Goal: Task Accomplishment & Management: Manage account settings

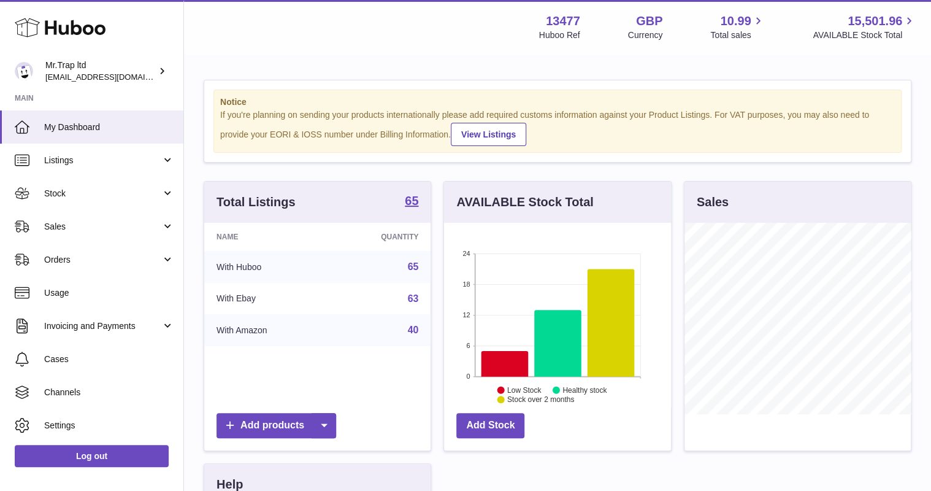
scroll to position [191, 226]
click at [101, 223] on span "Sales" at bounding box center [102, 227] width 117 height 12
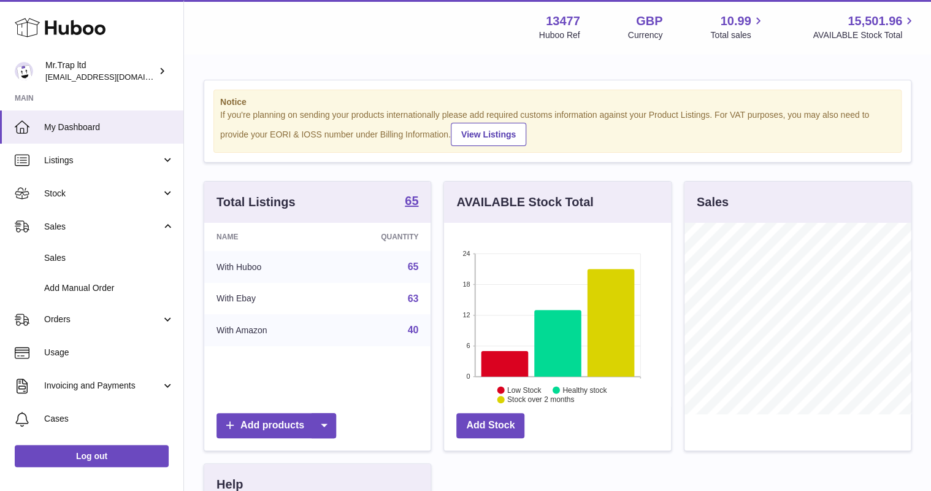
click at [92, 250] on link "Sales" at bounding box center [91, 258] width 183 height 30
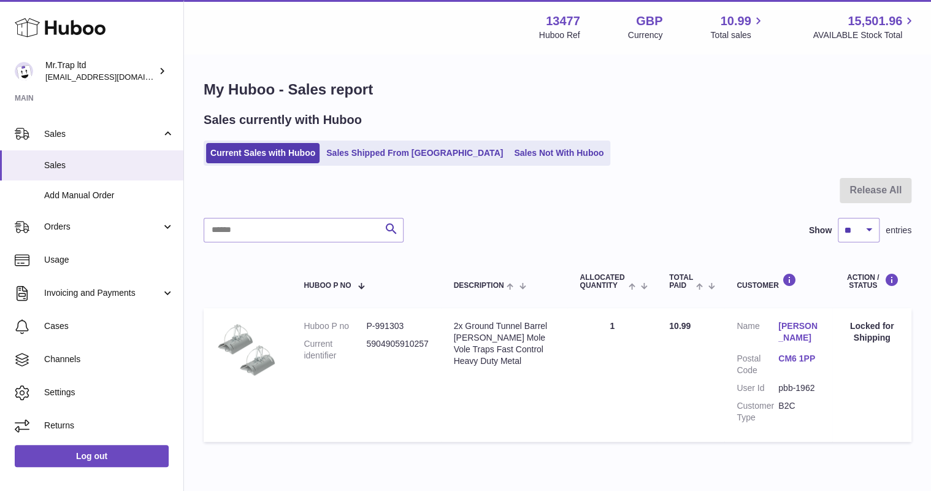
scroll to position [93, 0]
click at [118, 291] on span "Invoicing and Payments" at bounding box center [102, 292] width 117 height 12
click at [112, 316] on link "Billing History" at bounding box center [91, 324] width 183 height 30
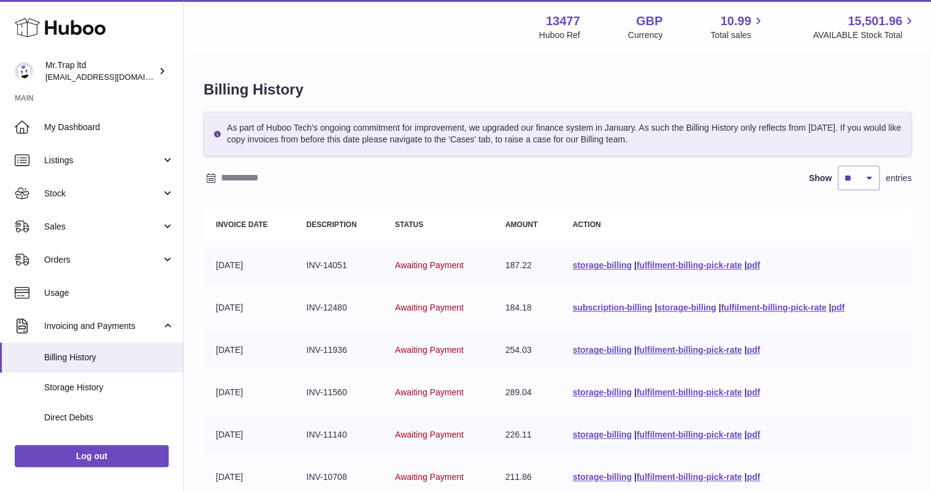
click at [111, 424] on link "Direct Debits" at bounding box center [91, 417] width 183 height 30
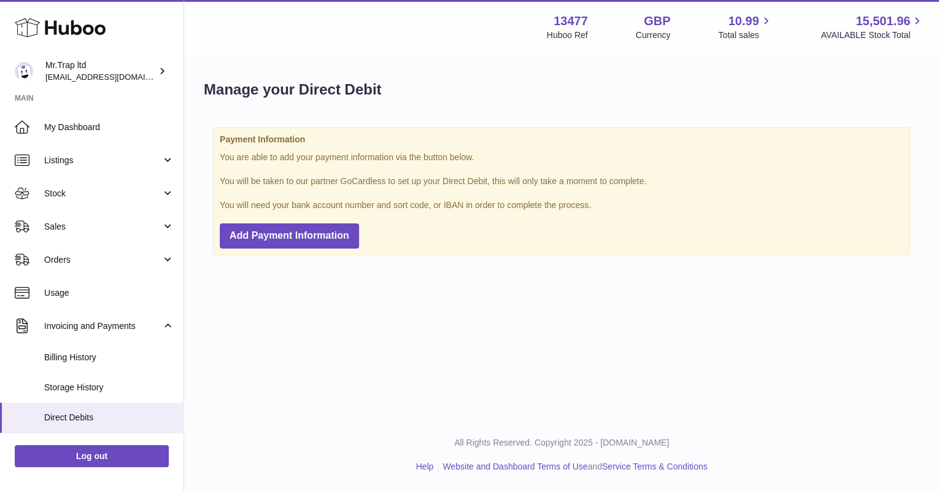
click at [96, 363] on link "Billing History" at bounding box center [91, 357] width 183 height 30
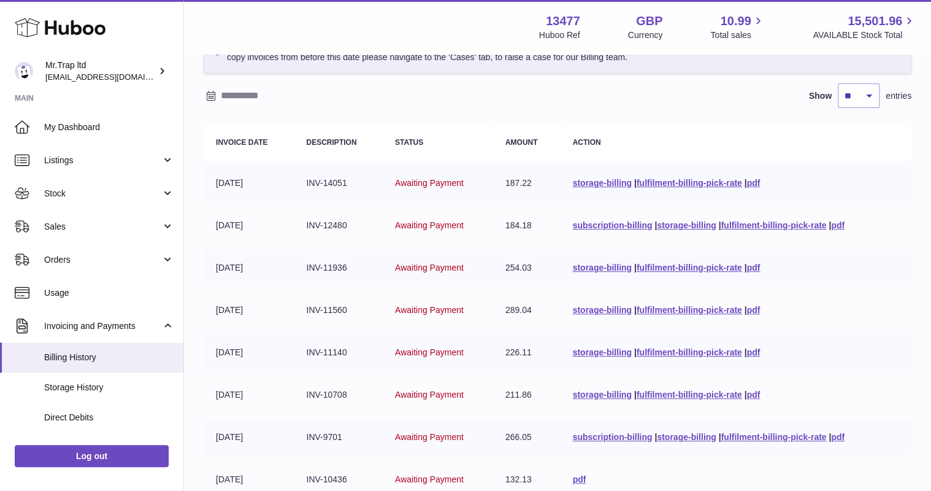
scroll to position [59, 0]
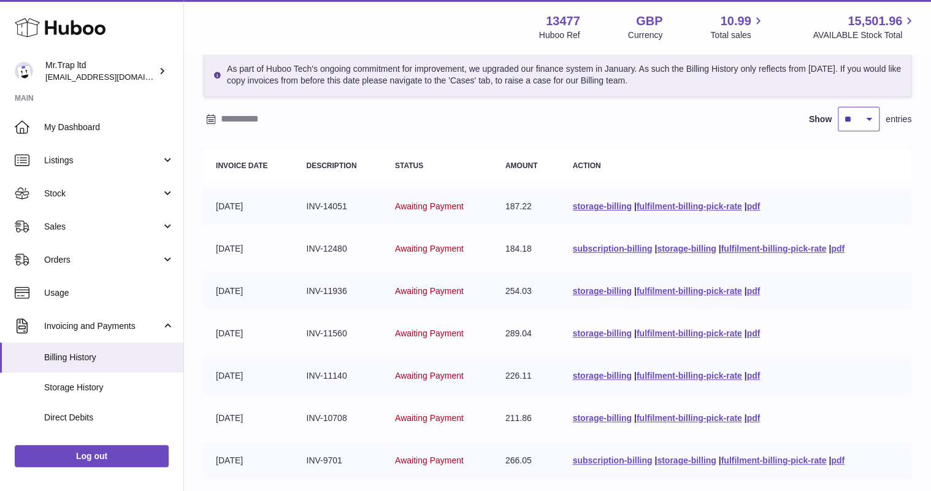
click at [864, 120] on select "** ** ** ***" at bounding box center [859, 119] width 42 height 25
select select "***"
click at [838, 107] on select "** ** ** ***" at bounding box center [859, 119] width 42 height 25
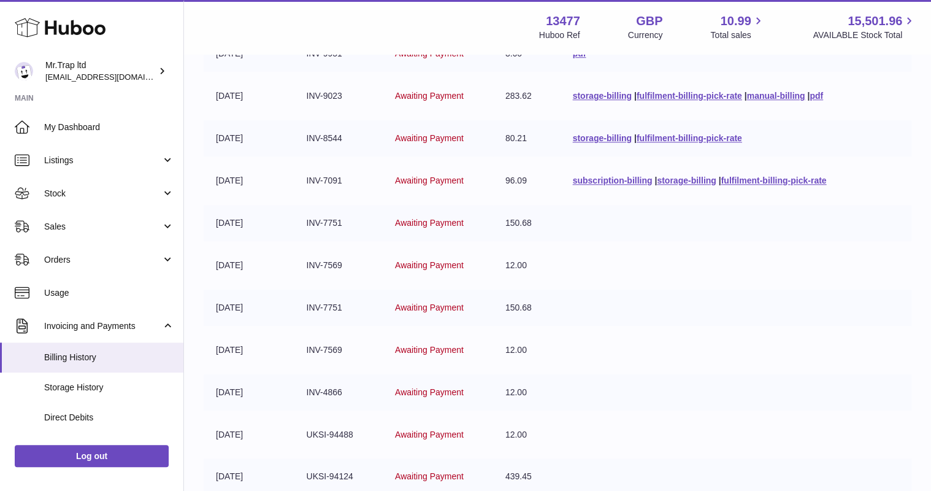
scroll to position [501, 0]
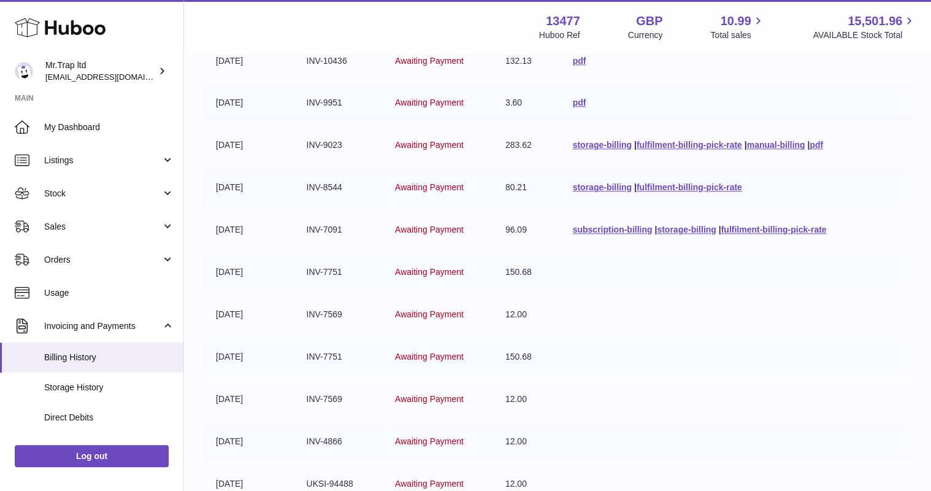
click at [426, 229] on span "Awaiting Payment" at bounding box center [429, 230] width 69 height 10
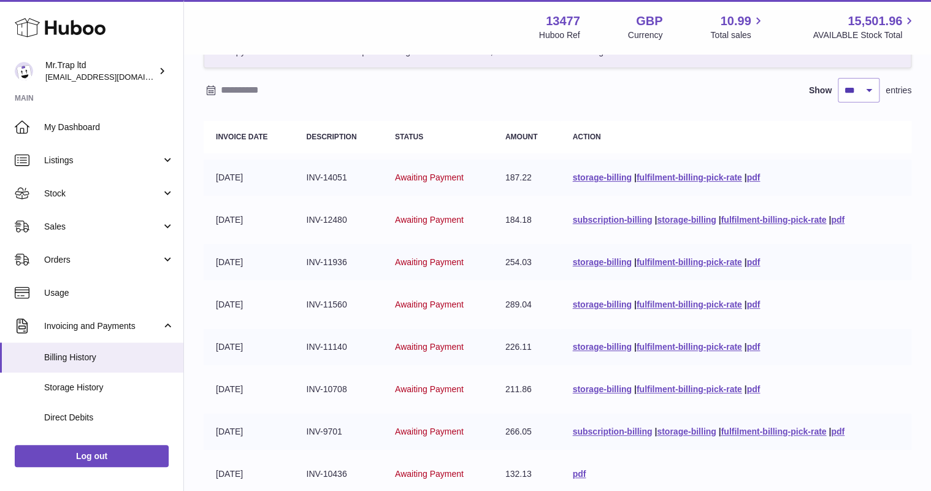
scroll to position [98, 0]
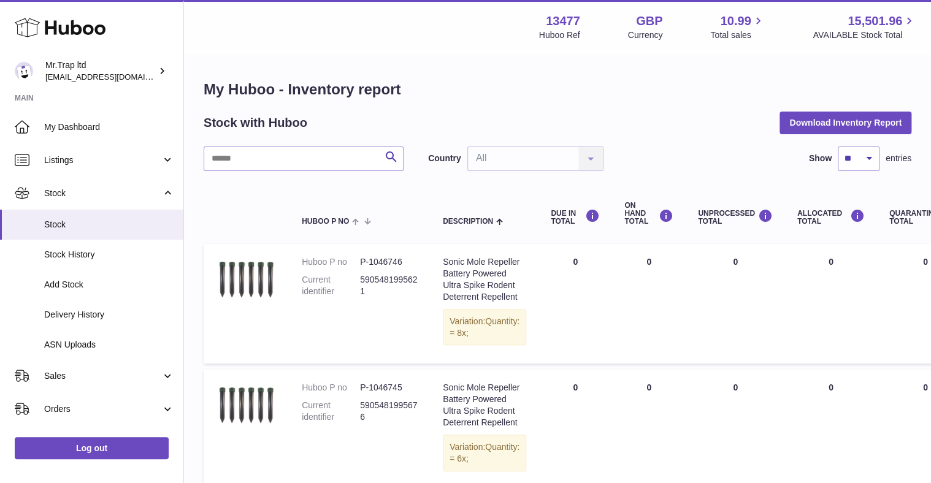
click at [66, 33] on icon at bounding box center [60, 27] width 91 height 25
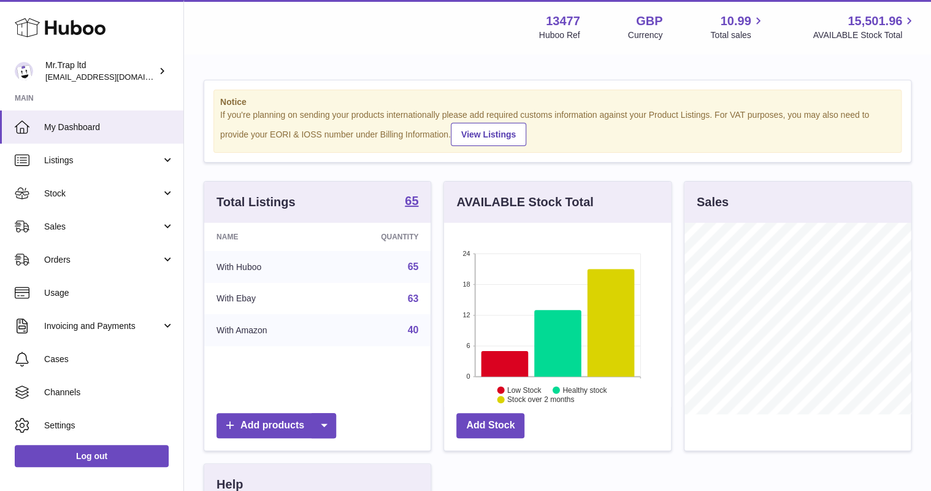
scroll to position [191, 226]
